Goal: Find specific page/section: Find specific page/section

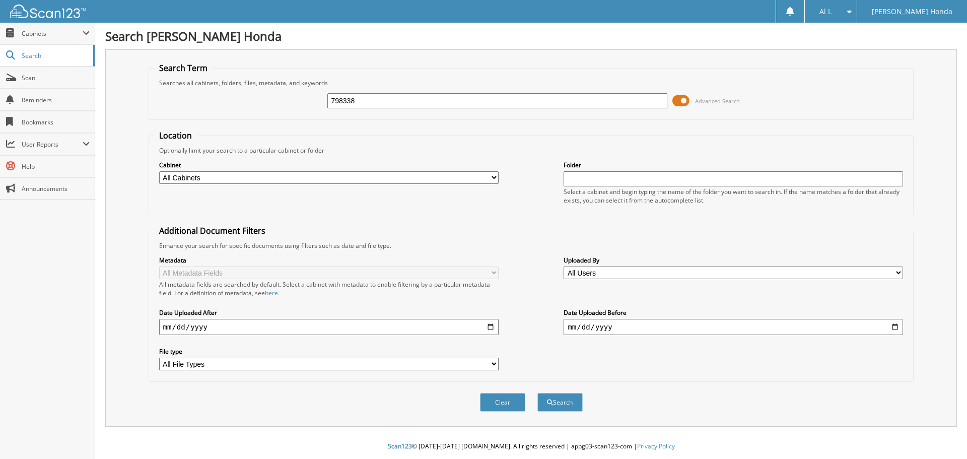
type input "798338"
click at [537, 393] on button "Search" at bounding box center [559, 402] width 45 height 19
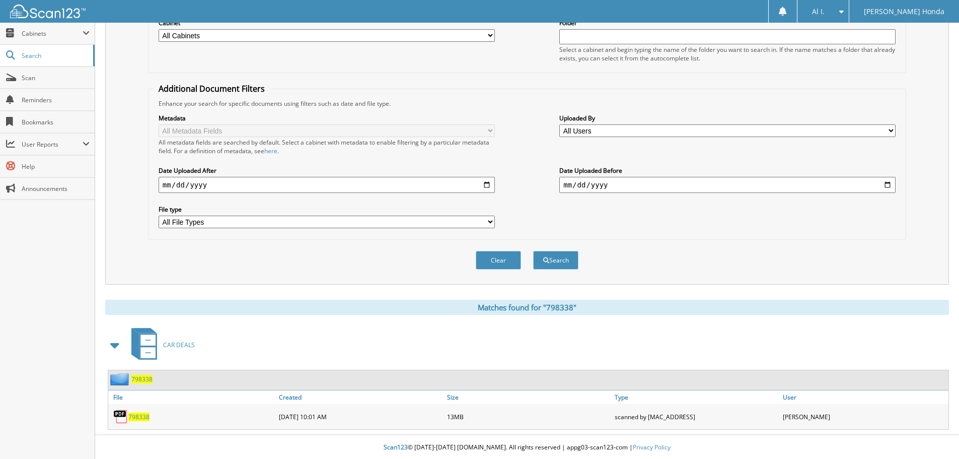
scroll to position [144, 0]
click at [134, 416] on span "798338" at bounding box center [138, 415] width 21 height 9
